Goal: Task Accomplishment & Management: Complete application form

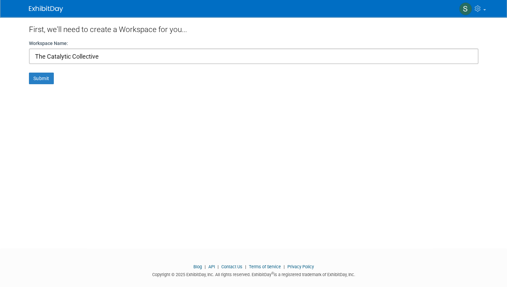
type input "The Catalytic Collective"
click at [39, 79] on button "Submit" at bounding box center [41, 79] width 25 height 12
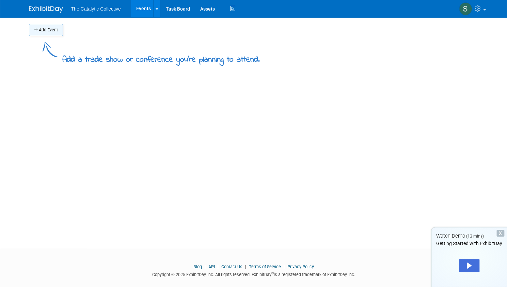
click at [45, 30] on button "Add Event" at bounding box center [46, 30] width 34 height 12
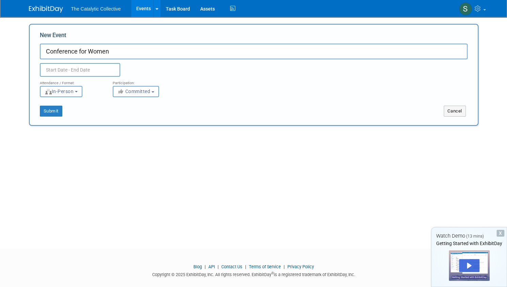
type input "Conference for Women"
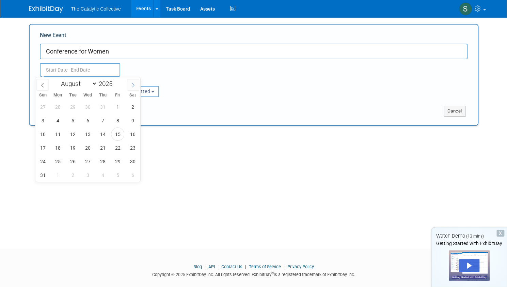
click at [132, 86] on icon at bounding box center [133, 85] width 5 height 5
select select "8"
click at [103, 147] on span "25" at bounding box center [102, 147] width 13 height 13
type input "[DATE] to [DATE]"
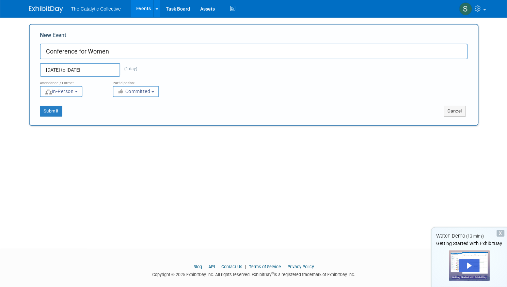
click at [174, 151] on div "Add Event Add a trade show or conference you're planning to attend. New Event C…" at bounding box center [254, 126] width 460 height 219
click at [49, 111] on button "Submit" at bounding box center [51, 111] width 22 height 11
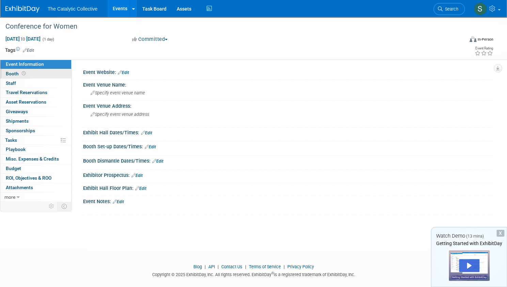
click at [65, 74] on link "Booth" at bounding box center [35, 73] width 71 height 9
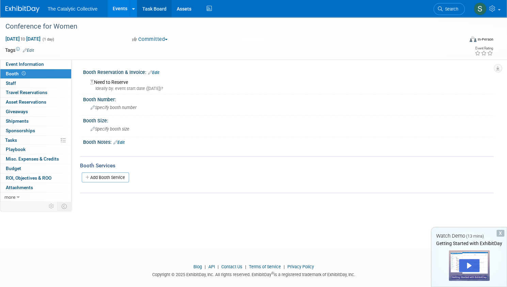
click at [172, 10] on link "Task Board" at bounding box center [154, 8] width 34 height 17
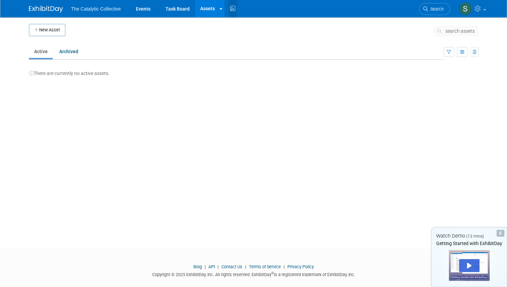
click at [228, 11] on icon at bounding box center [232, 8] width 9 height 11
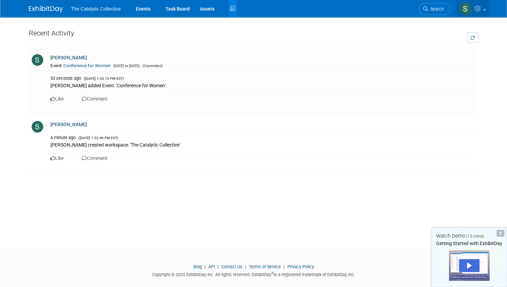
click at [486, 10] on span at bounding box center [484, 9] width 3 height 1
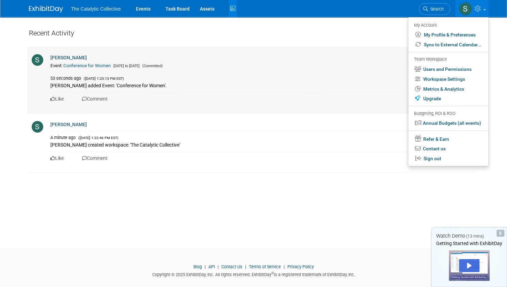
click at [331, 93] on div "Like Comment" at bounding box center [261, 98] width 423 height 11
